Goal: Transaction & Acquisition: Purchase product/service

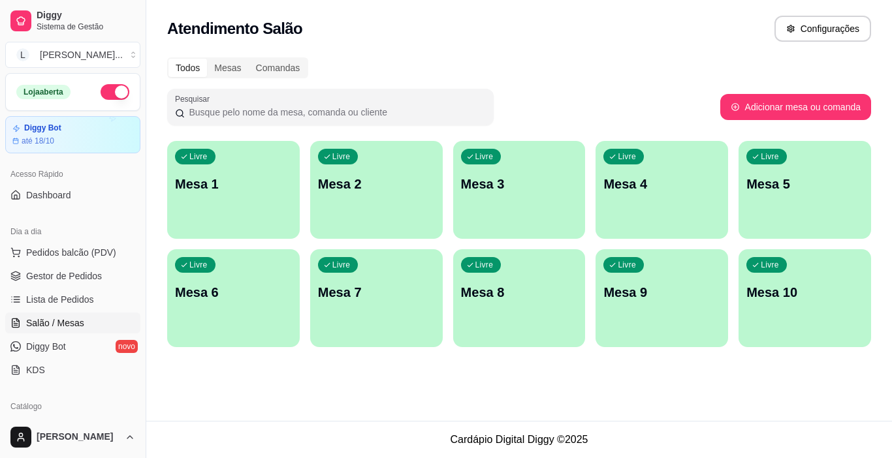
click at [360, 187] on p "Mesa 2" at bounding box center [376, 184] width 117 height 18
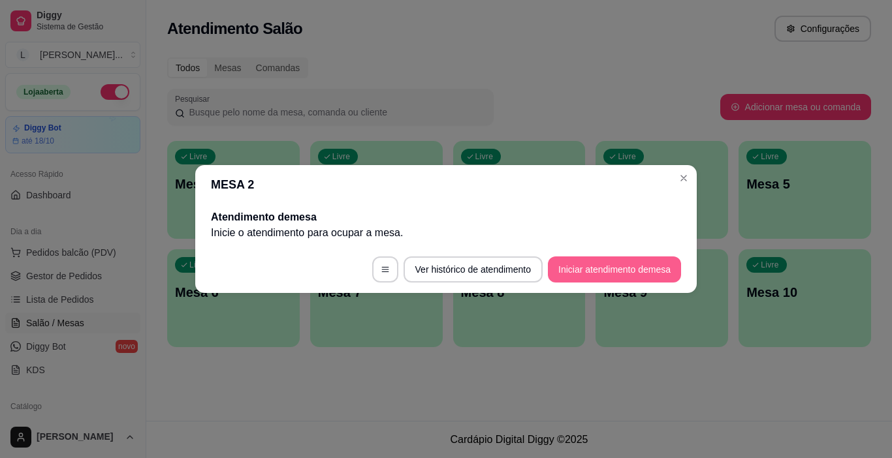
click at [575, 270] on button "Iniciar atendimento de mesa" at bounding box center [614, 270] width 133 height 26
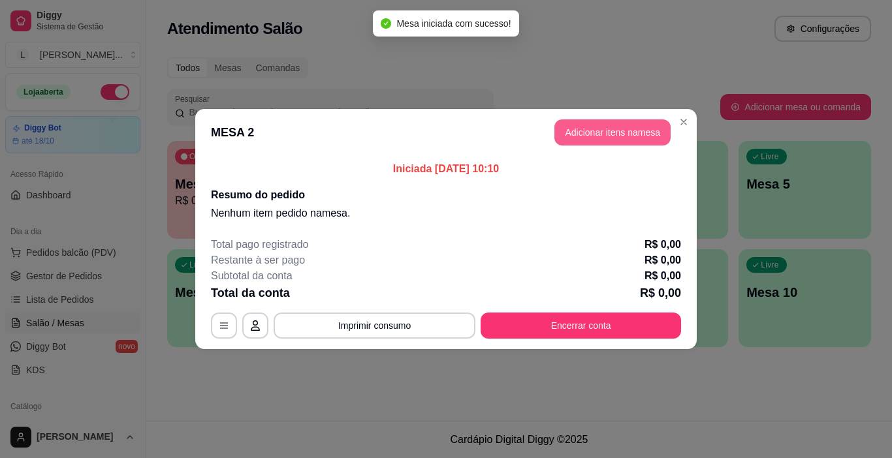
click at [607, 139] on button "Adicionar itens na mesa" at bounding box center [612, 132] width 116 height 26
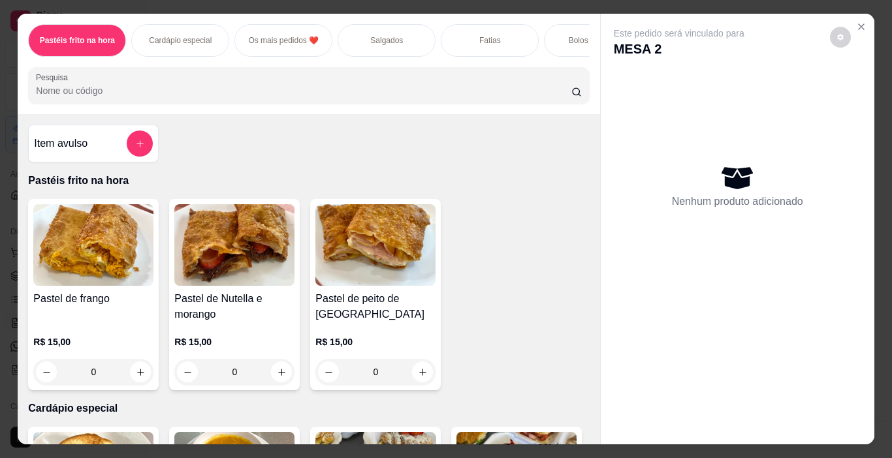
click at [377, 42] on div "Salgados" at bounding box center [386, 40] width 98 height 33
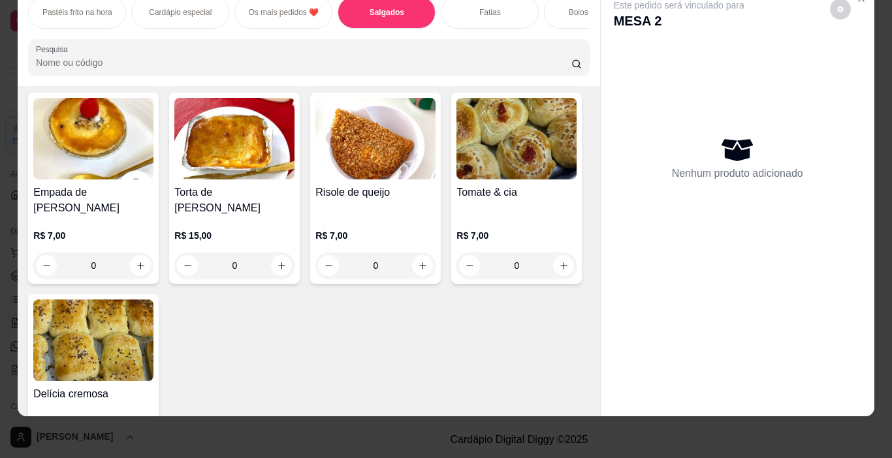
scroll to position [1304, 0]
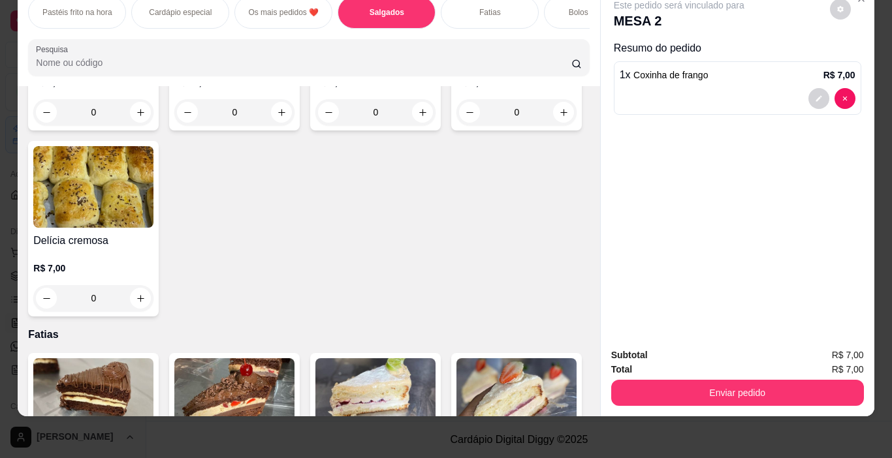
type input "1"
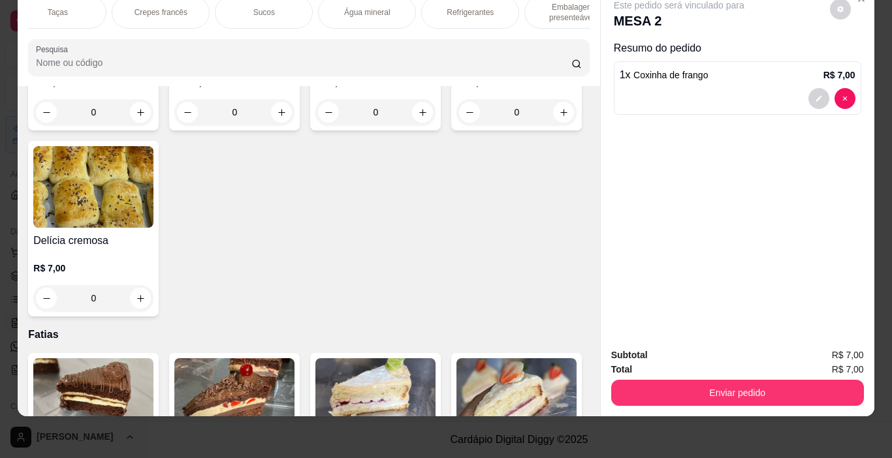
scroll to position [0, 1700]
click at [439, 7] on p "Refrigerantes" at bounding box center [439, 12] width 47 height 10
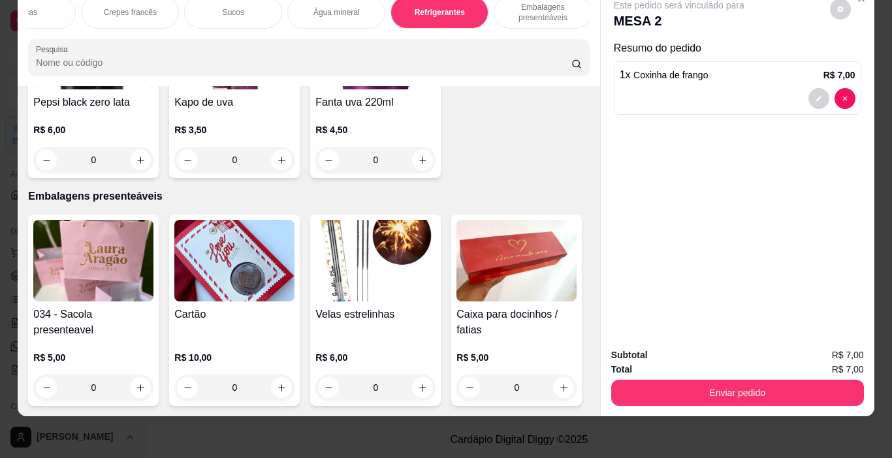
scroll to position [6786, 0]
type input "1"
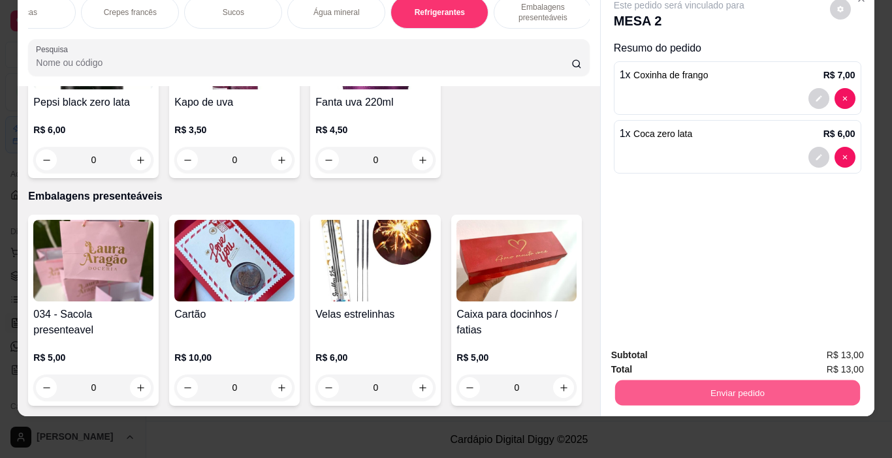
click at [685, 381] on button "Enviar pedido" at bounding box center [736, 393] width 245 height 25
click at [839, 345] on button "Enviar pedido" at bounding box center [830, 351] width 72 height 24
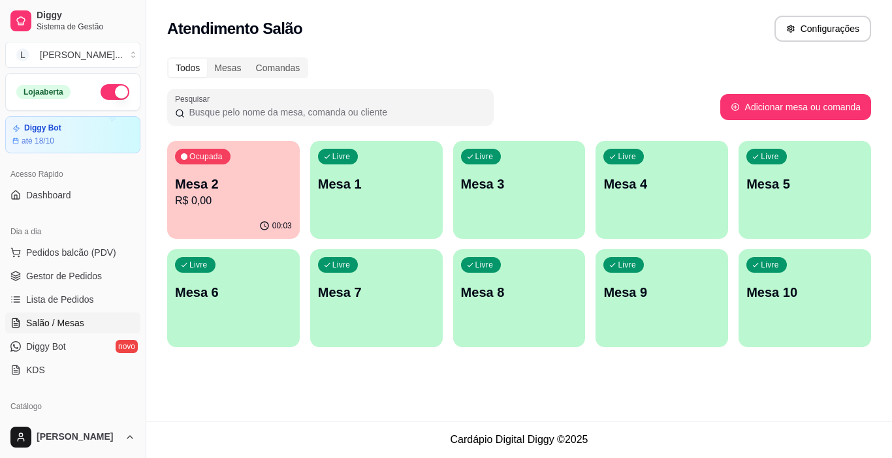
click at [258, 188] on p "Mesa 2" at bounding box center [233, 184] width 117 height 18
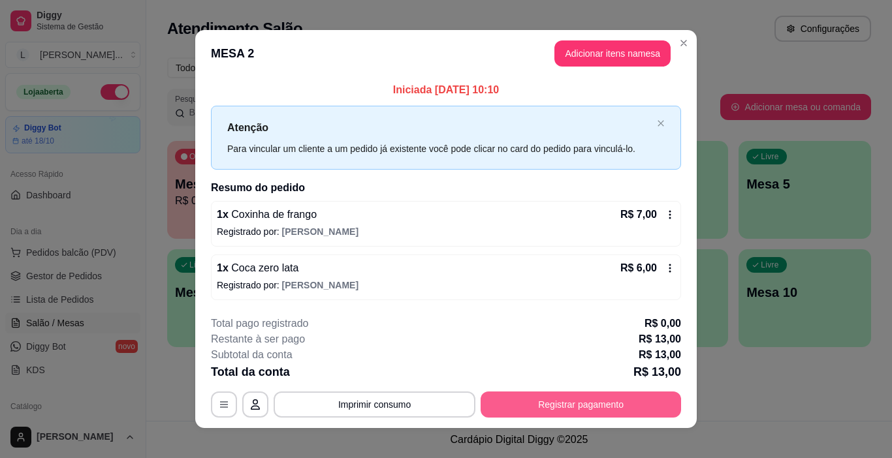
click at [584, 405] on button "Registrar pagamento" at bounding box center [580, 405] width 200 height 26
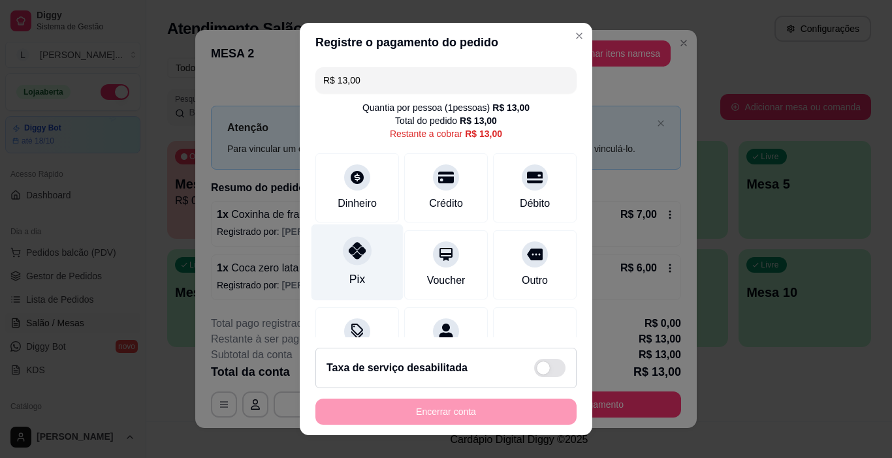
click at [351, 259] on icon at bounding box center [357, 250] width 17 height 17
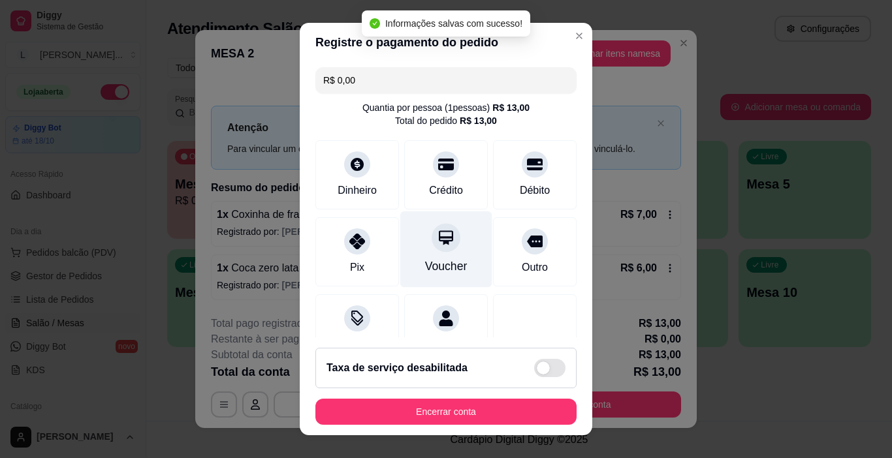
type input "R$ 0,00"
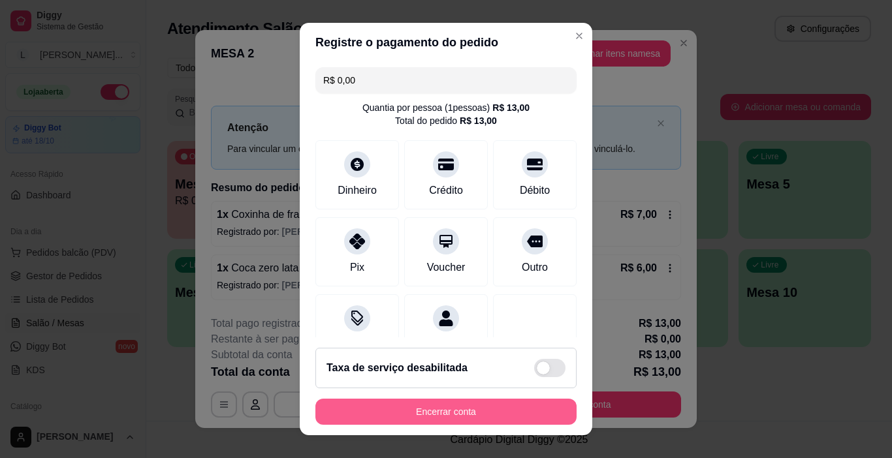
click at [456, 410] on button "Encerrar conta" at bounding box center [445, 412] width 261 height 26
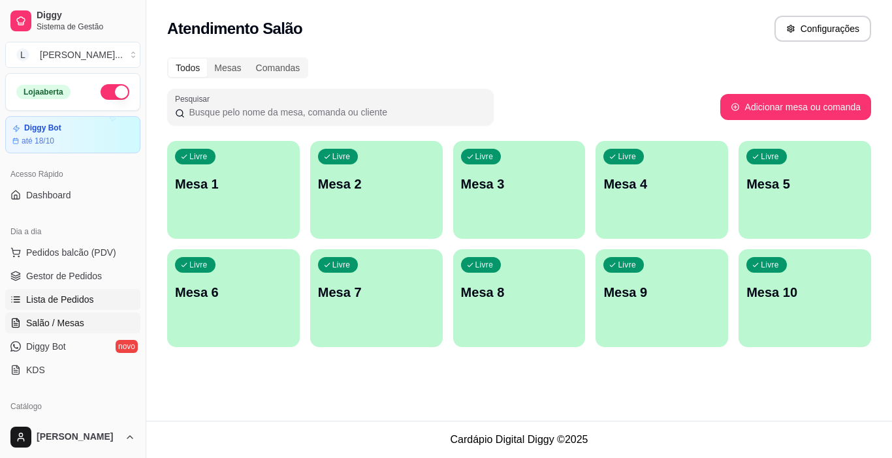
click at [57, 303] on span "Lista de Pedidos" at bounding box center [60, 299] width 68 height 13
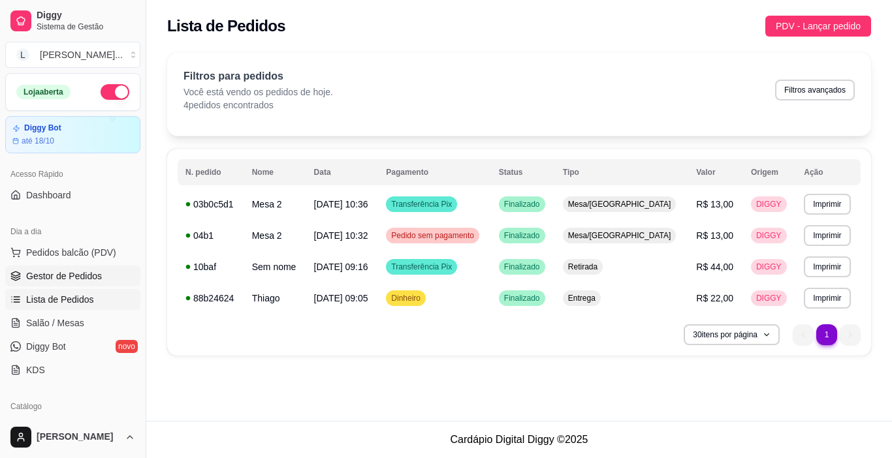
click at [98, 279] on span "Gestor de Pedidos" at bounding box center [64, 276] width 76 height 13
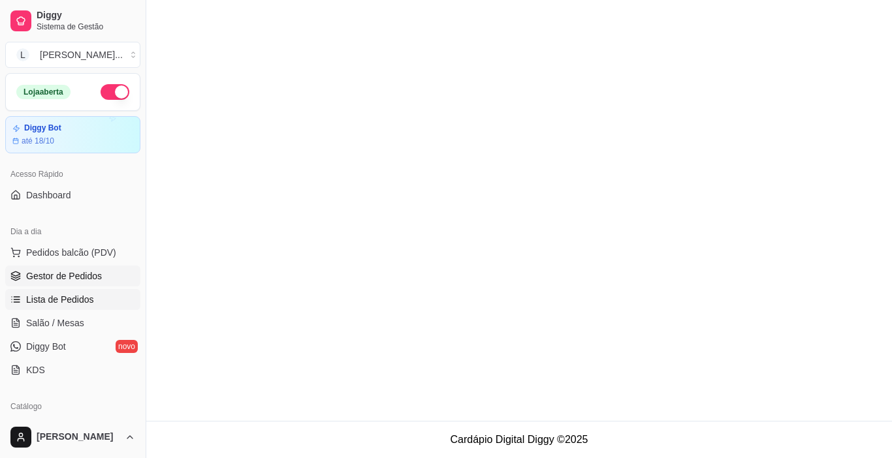
click at [97, 293] on link "Lista de Pedidos" at bounding box center [72, 299] width 135 height 21
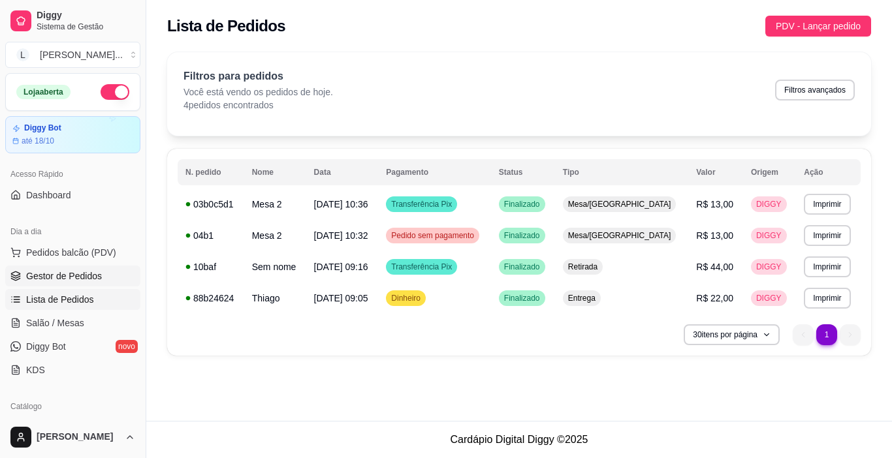
click at [101, 280] on link "Gestor de Pedidos" at bounding box center [72, 276] width 135 height 21
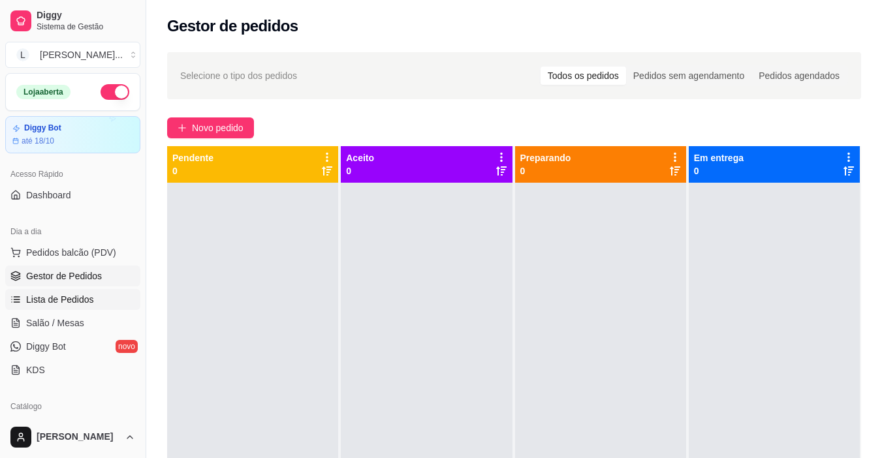
click at [88, 294] on span "Lista de Pedidos" at bounding box center [60, 299] width 68 height 13
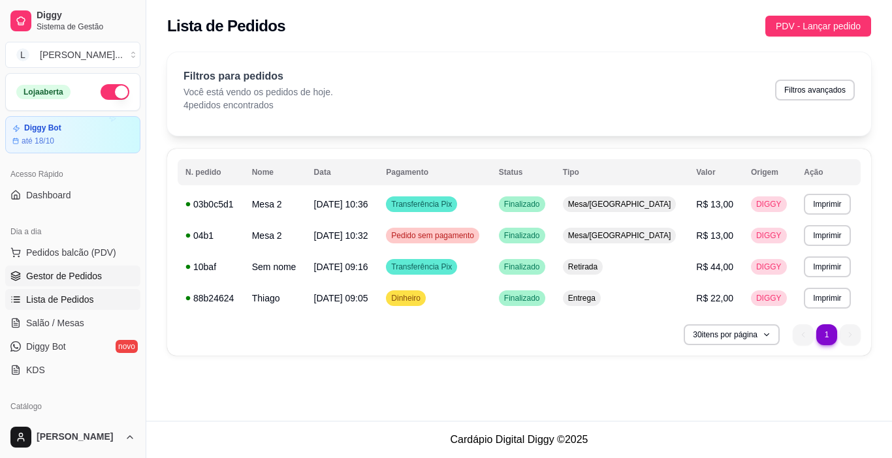
click at [112, 277] on link "Gestor de Pedidos" at bounding box center [72, 276] width 135 height 21
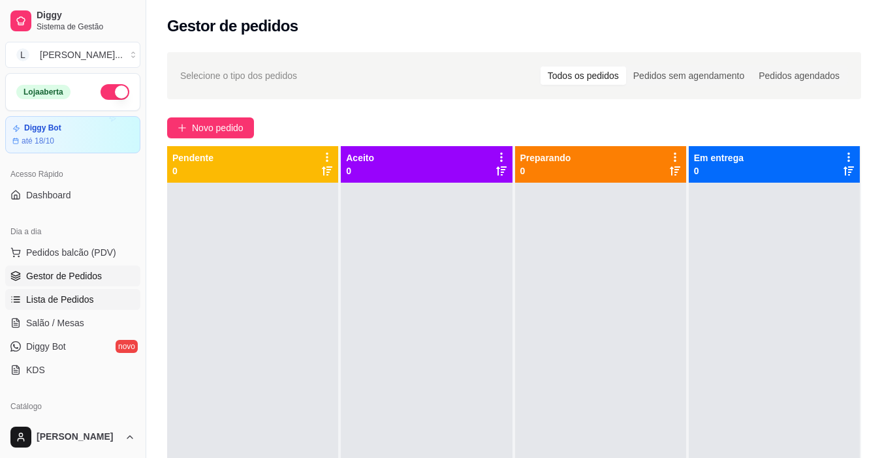
click at [78, 307] on link "Lista de Pedidos" at bounding box center [72, 299] width 135 height 21
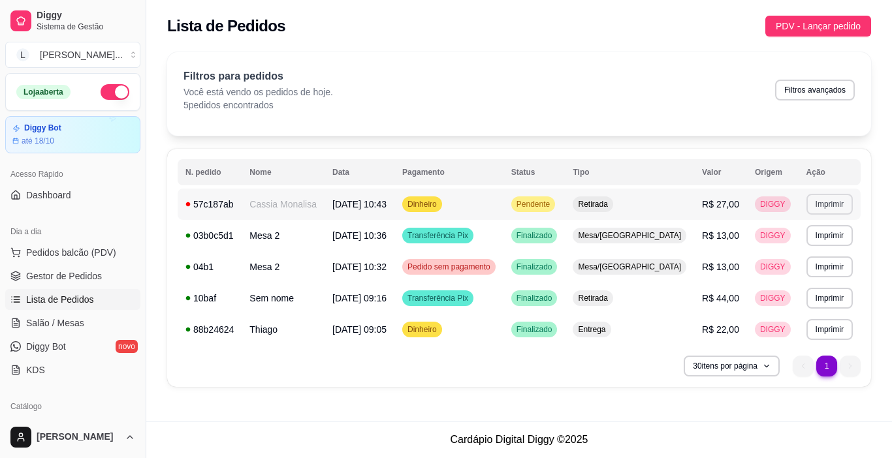
click at [811, 199] on button "Imprimir" at bounding box center [829, 204] width 46 height 21
click at [809, 251] on button "IMPRESSORA" at bounding box center [801, 250] width 91 height 20
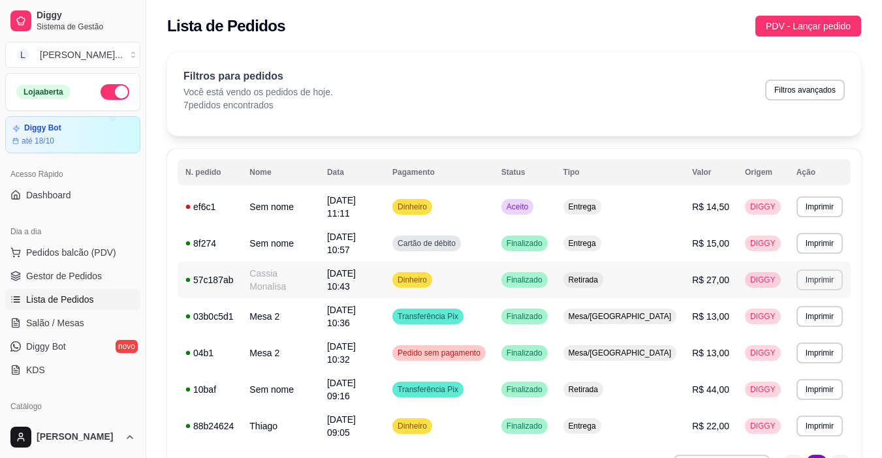
click at [824, 283] on tbody "**********" at bounding box center [514, 317] width 673 height 256
click at [82, 252] on span "Pedidos balcão (PDV)" at bounding box center [71, 252] width 90 height 13
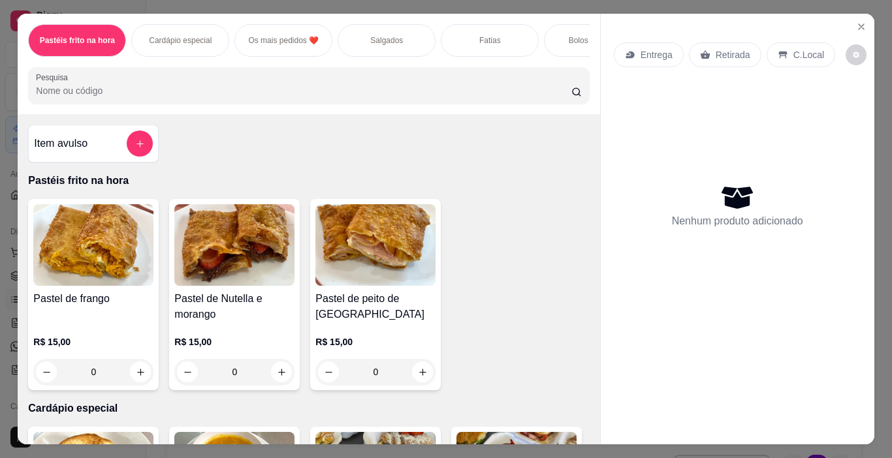
click at [547, 31] on div "Bolos Afetivos" at bounding box center [593, 40] width 98 height 33
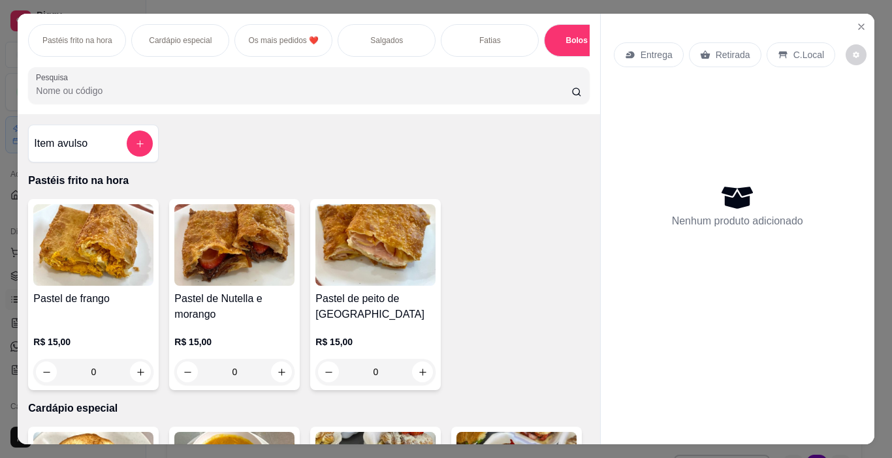
scroll to position [33, 0]
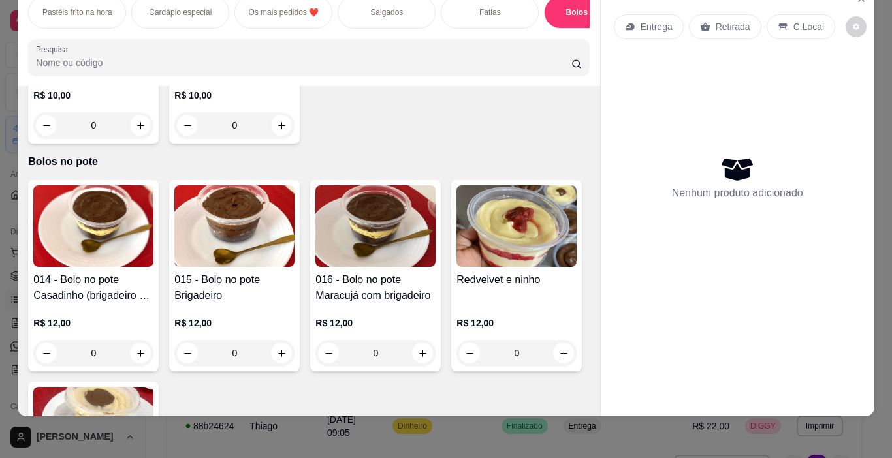
click at [548, 413] on div "Pastéis frito na hora Cardápio especial Os mais pedidos ❤️ Salgados Fatias Bolo…" at bounding box center [446, 229] width 892 height 458
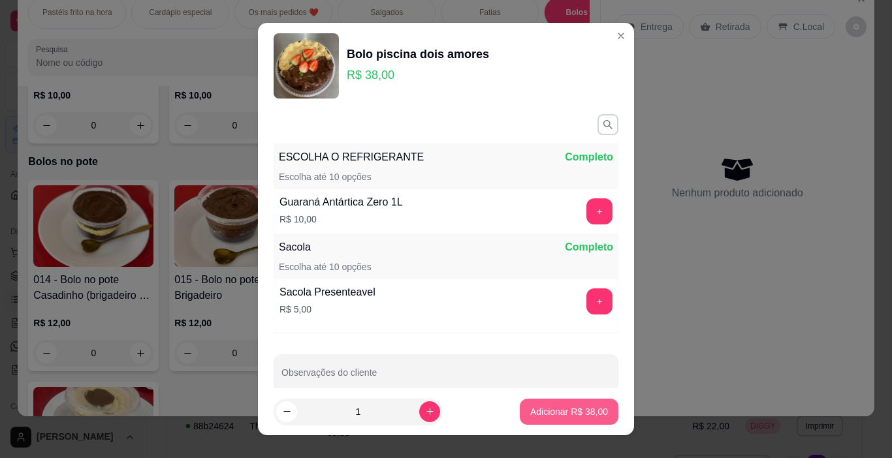
click at [553, 414] on p "Adicionar R$ 38,00" at bounding box center [569, 411] width 78 height 13
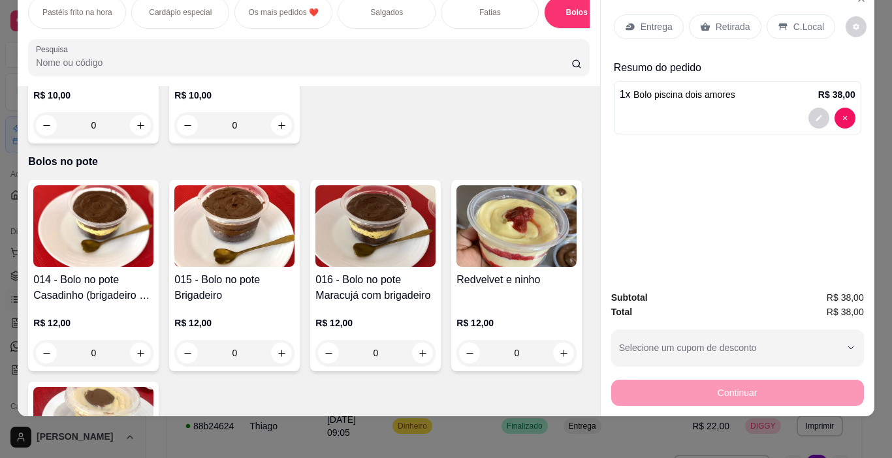
type input "1"
click at [727, 23] on p "Retirada" at bounding box center [732, 26] width 35 height 13
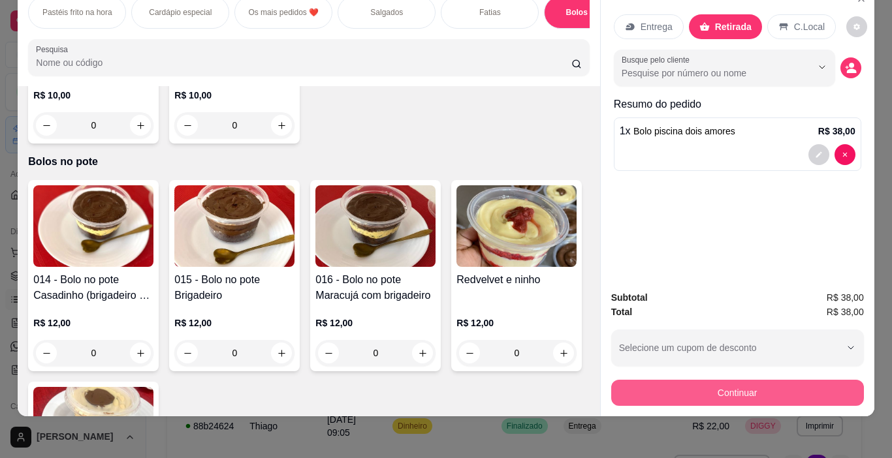
click at [741, 380] on button "Continuar" at bounding box center [737, 393] width 253 height 26
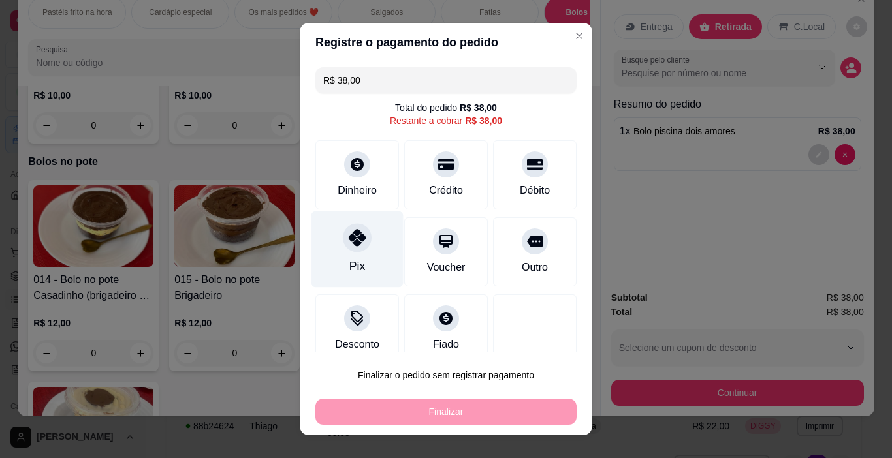
click at [349, 254] on div "Pix" at bounding box center [357, 249] width 92 height 76
type input "R$ 0,00"
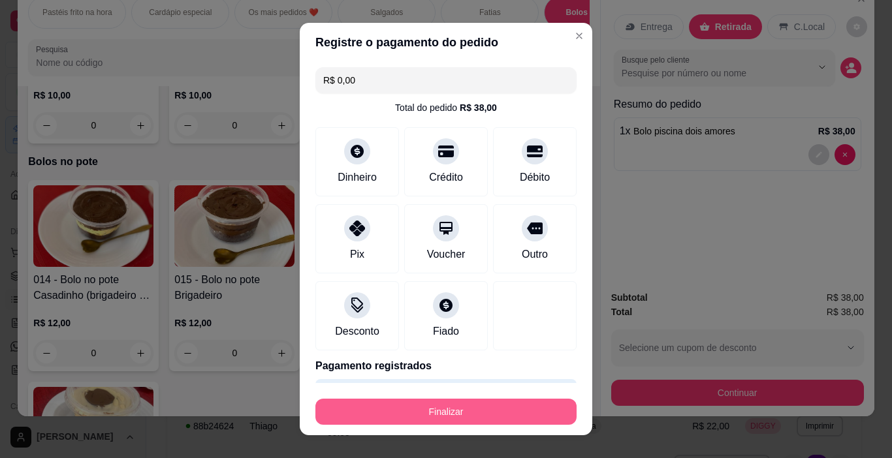
click at [435, 420] on button "Finalizar" at bounding box center [445, 412] width 261 height 26
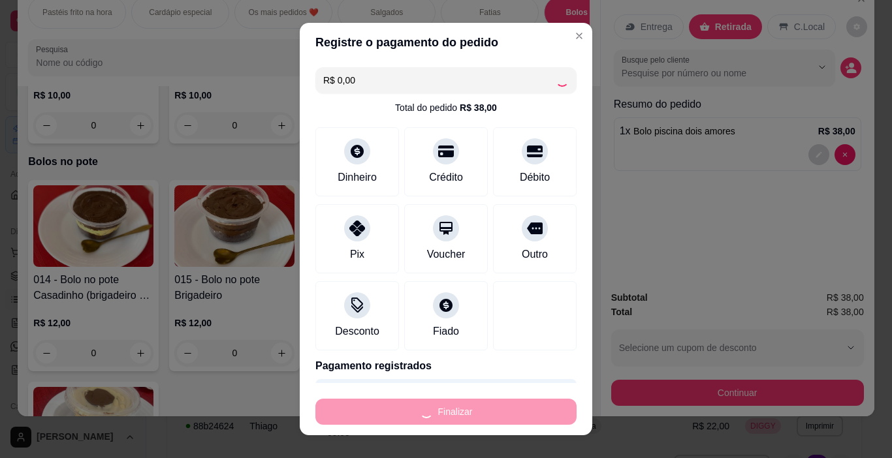
type input "0"
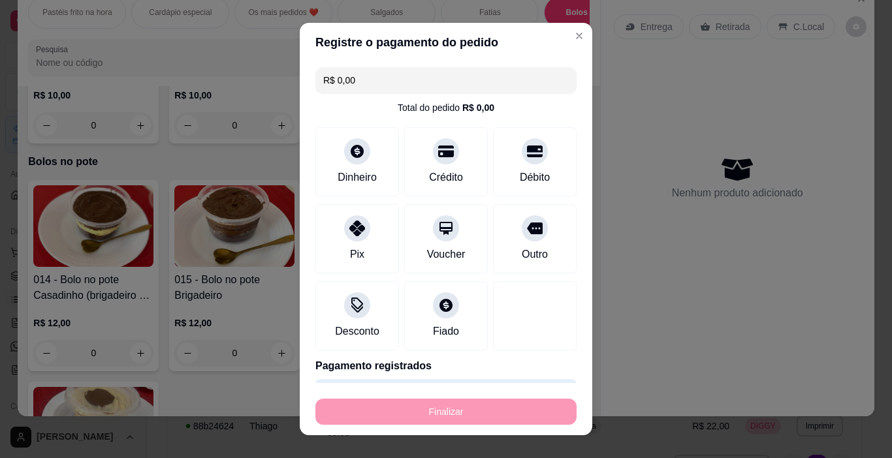
type input "-R$ 38,00"
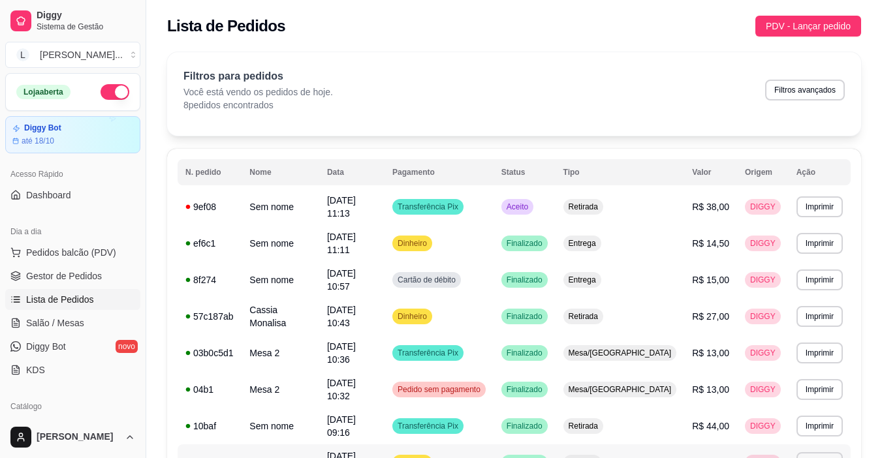
click at [429, 458] on span "Dinheiro" at bounding box center [412, 463] width 35 height 10
